Goal: Task Accomplishment & Management: Manage account settings

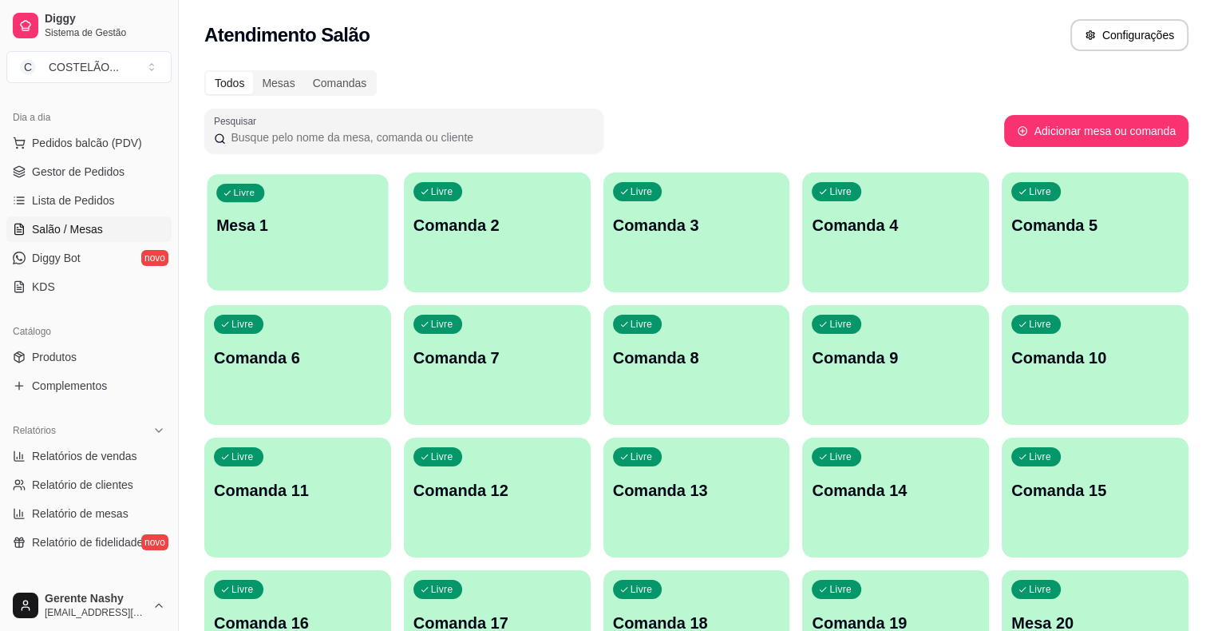
click at [299, 235] on p "Mesa 1" at bounding box center [297, 226] width 163 height 22
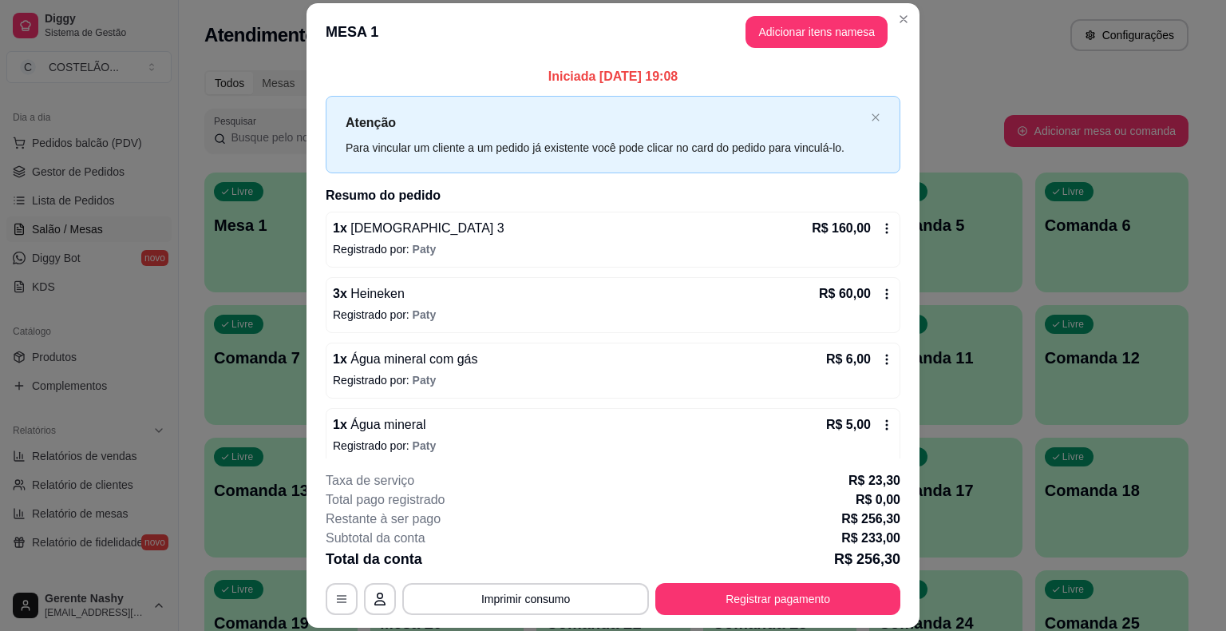
scroll to position [75, 0]
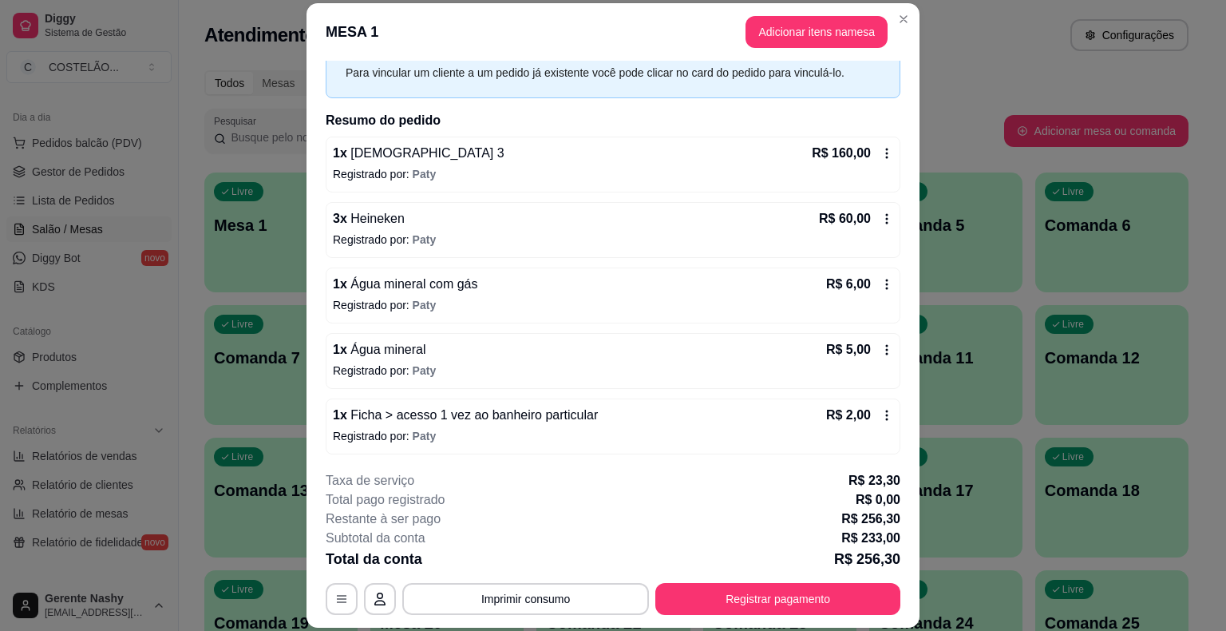
click at [880, 414] on icon at bounding box center [886, 415] width 13 height 13
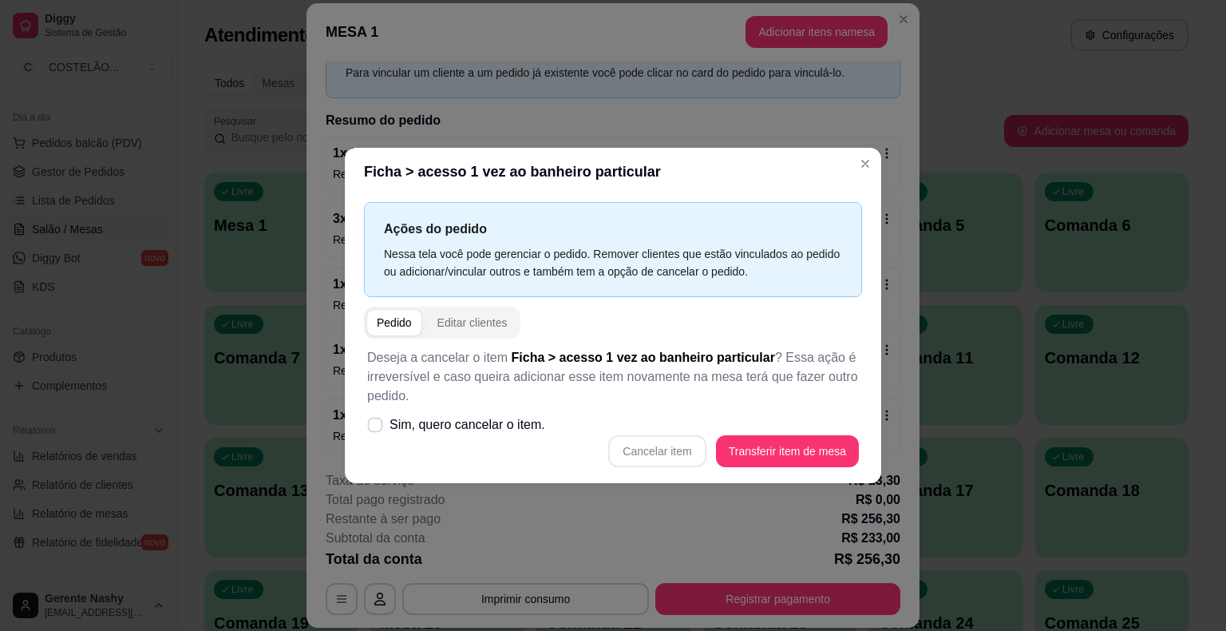
click at [377, 432] on span at bounding box center [375, 424] width 15 height 15
click at [377, 432] on input "Sim, quero cancelar o item." at bounding box center [371, 433] width 10 height 10
checkbox input "true"
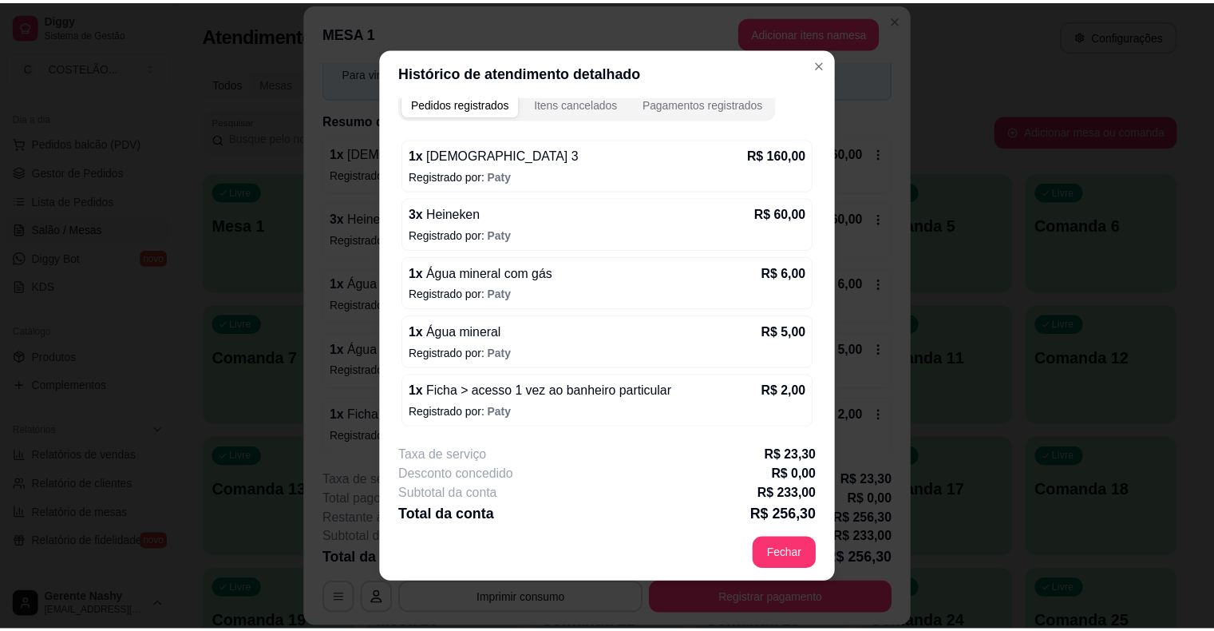
scroll to position [106, 0]
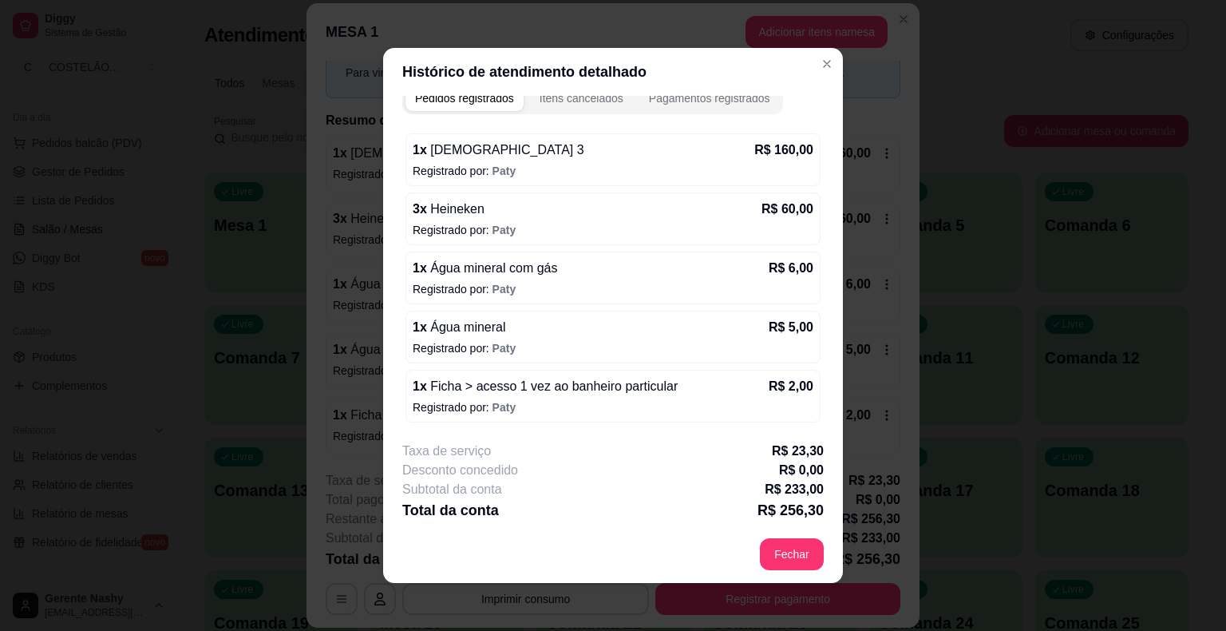
click at [821, 64] on div "Configurações da mesa Código de segurança da mesa : 4931 Informe esse código de…" at bounding box center [613, 315] width 1226 height 631
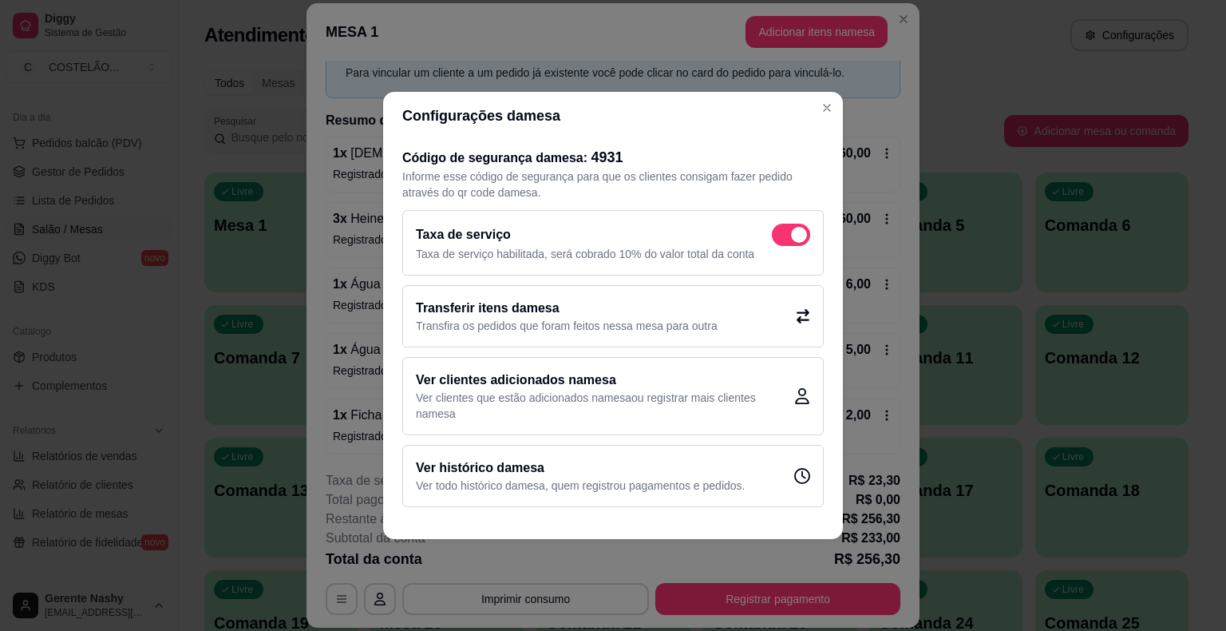
click at [827, 109] on div "Iniciada [DATE] 19:08 Atenção Para vincular um cliente a um pedido já existente…" at bounding box center [613, 223] width 575 height 462
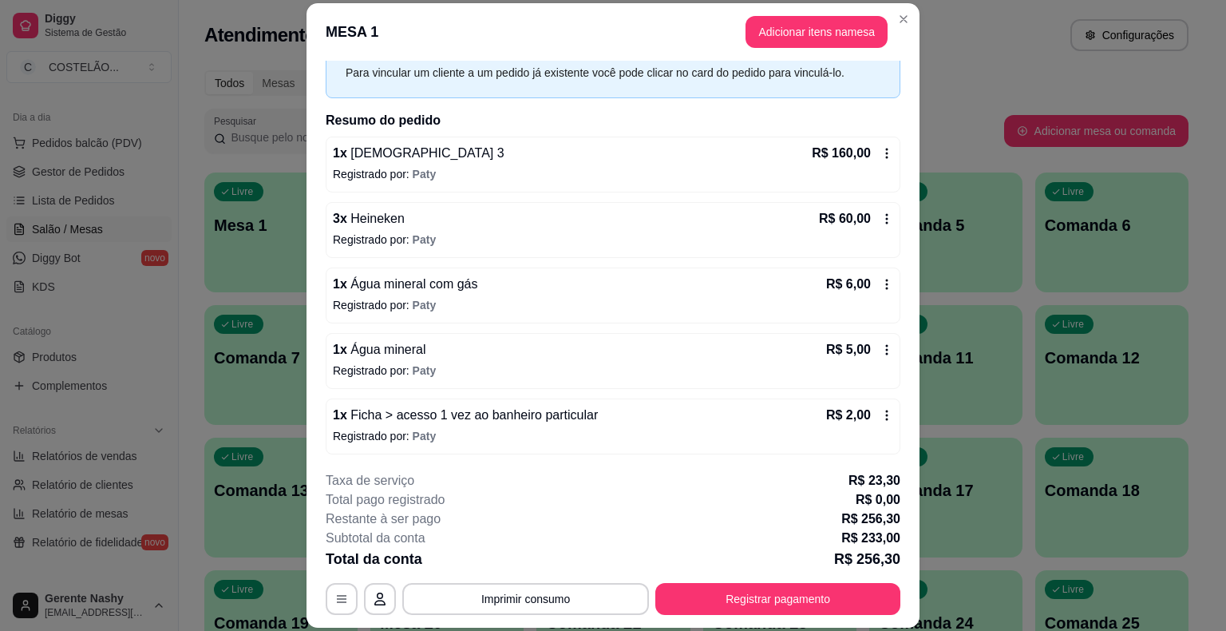
click at [880, 415] on icon at bounding box center [886, 415] width 13 height 13
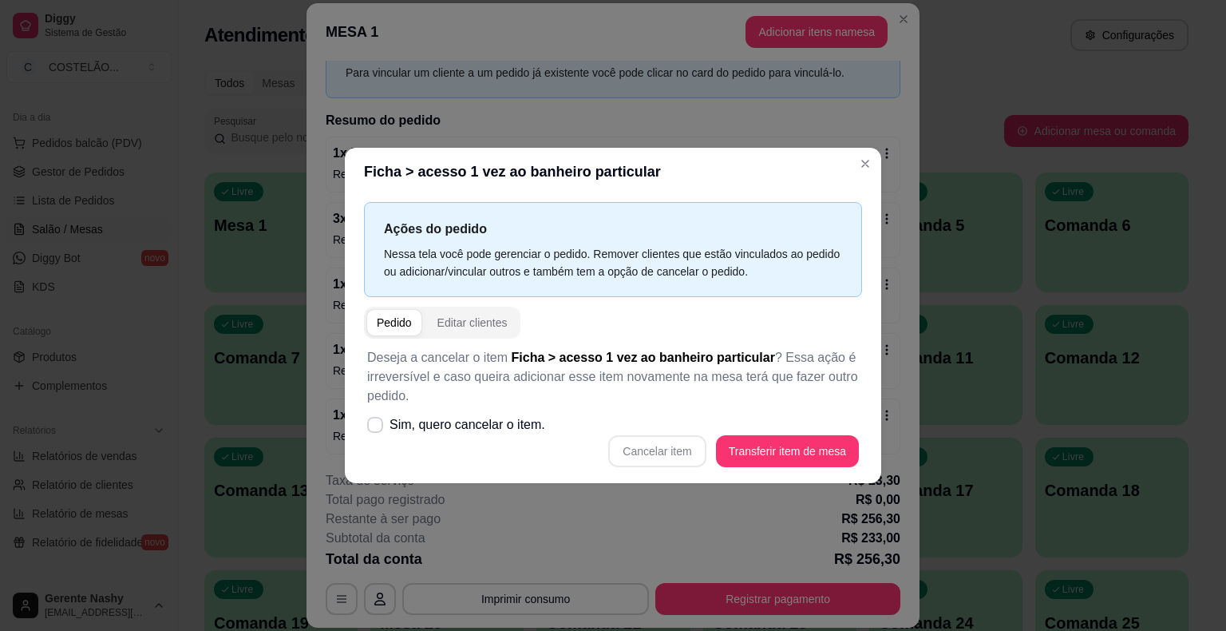
click at [380, 433] on label "Sim, quero cancelar o item." at bounding box center [456, 425] width 191 height 32
click at [377, 433] on input "Sim, quero cancelar o item." at bounding box center [371, 433] width 10 height 10
checkbox input "true"
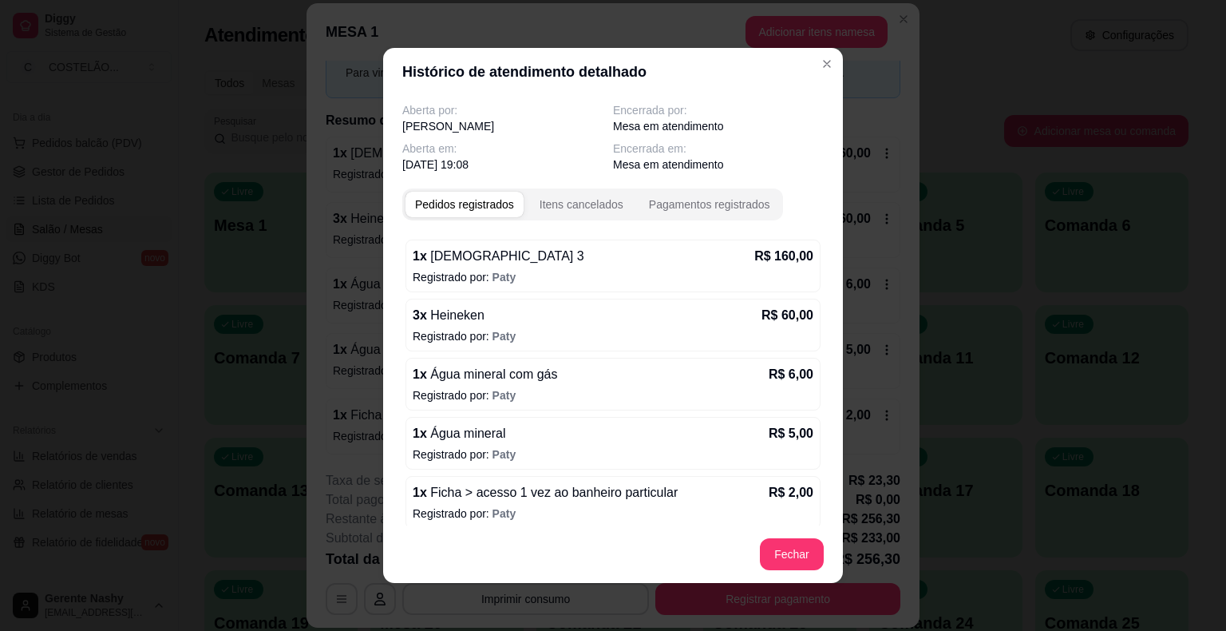
click at [854, 85] on div "Configurações da mesa Código de segurança da mesa : 4931 Informe esse código de…" at bounding box center [613, 315] width 1226 height 631
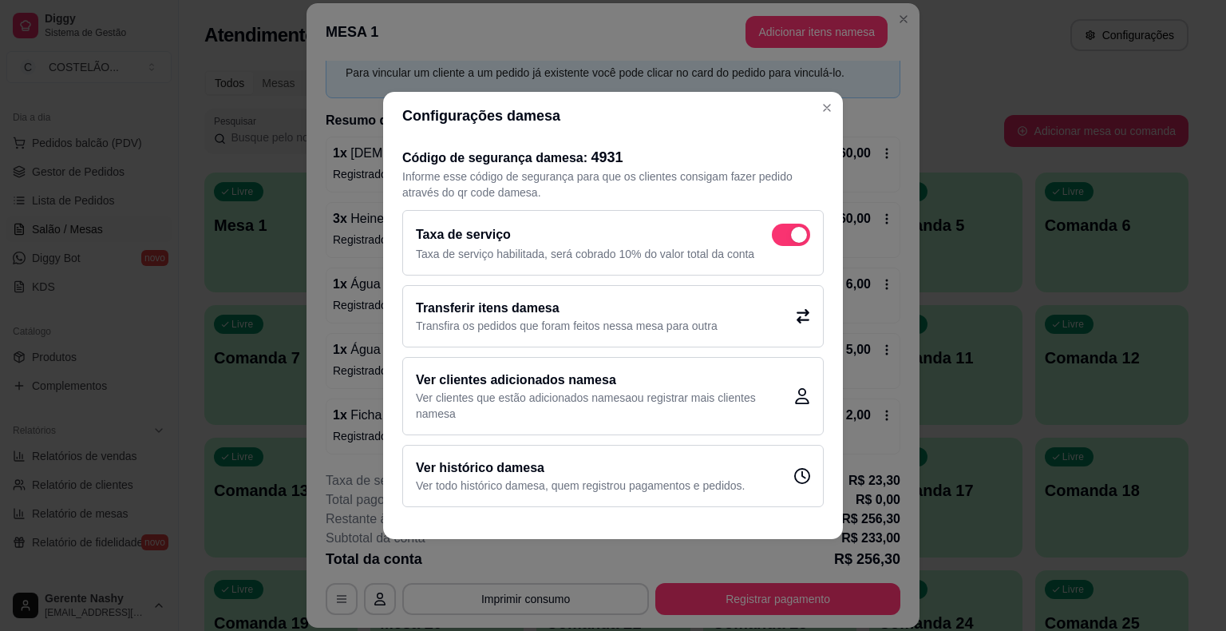
click at [827, 117] on h2 "Resumo do pedido" at bounding box center [613, 120] width 575 height 19
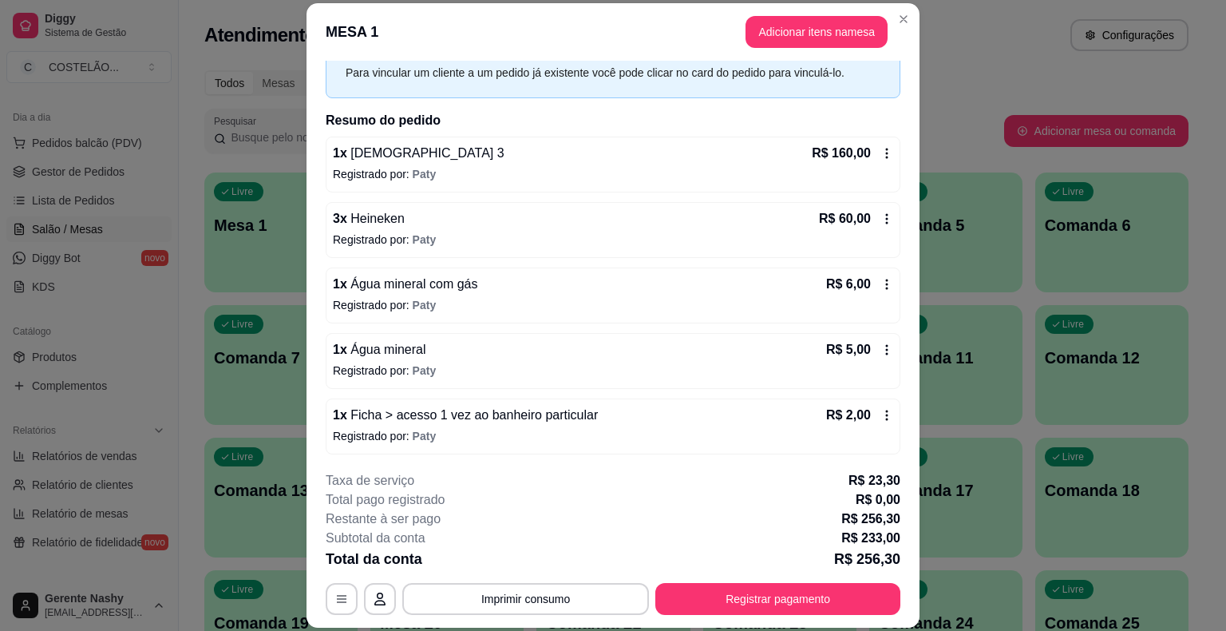
click at [880, 412] on icon at bounding box center [886, 415] width 13 height 13
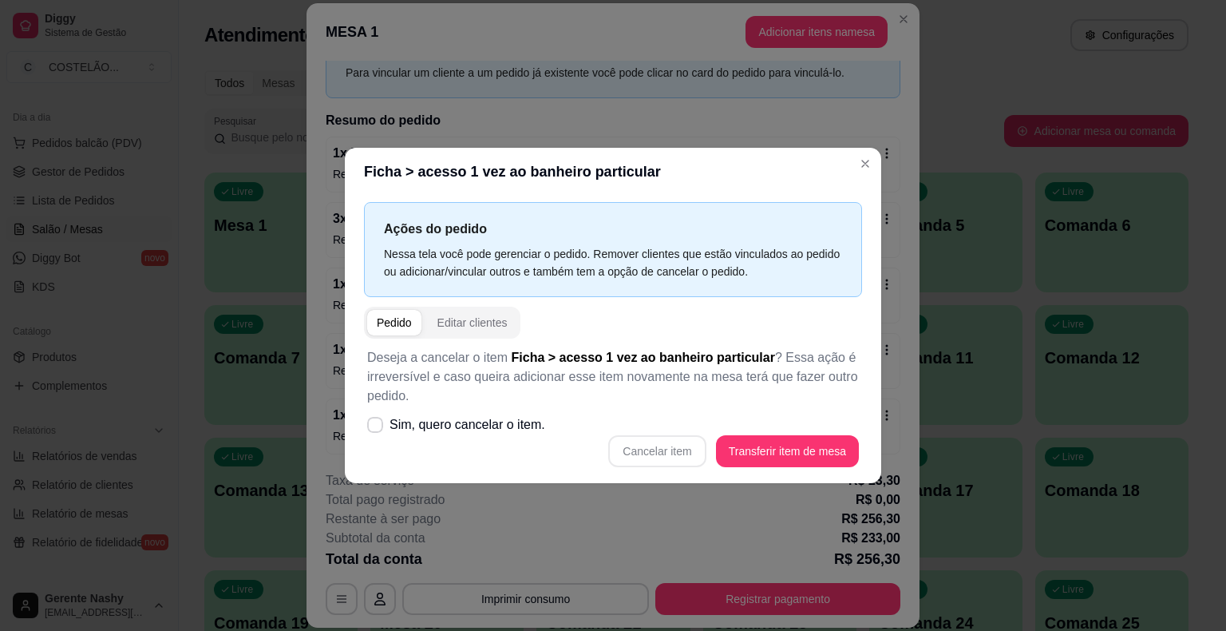
click at [389, 427] on label "Sim, quero cancelar o item." at bounding box center [456, 425] width 191 height 32
click at [377, 428] on input "Sim, quero cancelar o item." at bounding box center [371, 433] width 10 height 10
checkbox input "true"
click at [646, 453] on button "Cancelar item" at bounding box center [656, 451] width 97 height 32
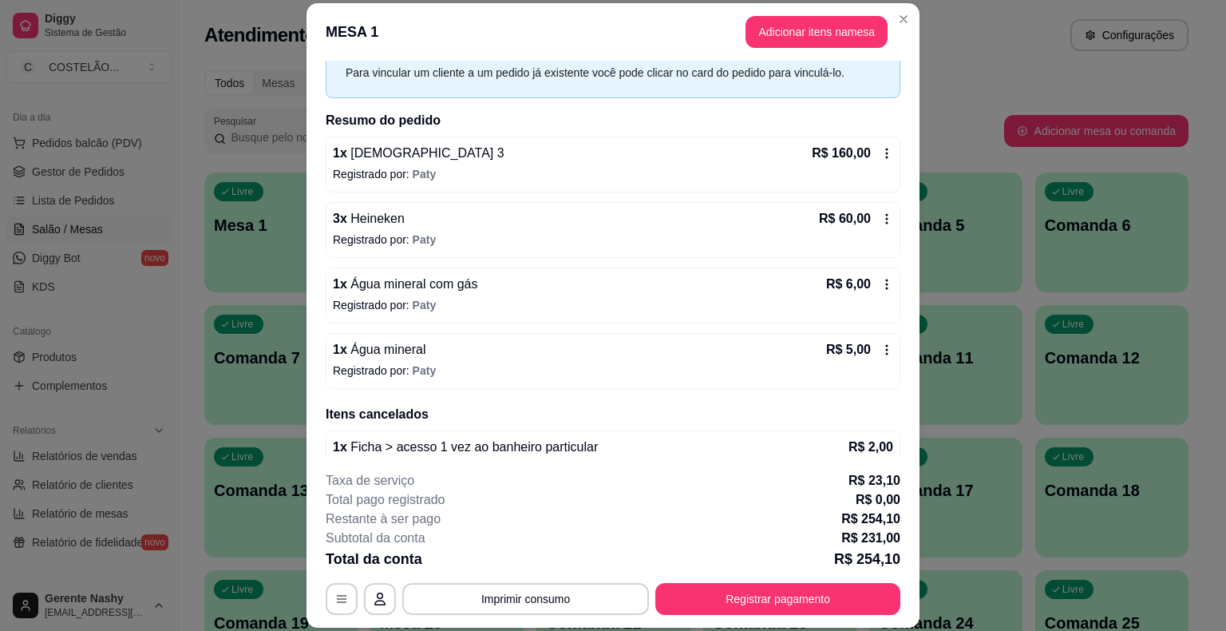
click at [993, 55] on div "Atendimento Salão Configurações" at bounding box center [696, 30] width 1035 height 61
